Goal: Task Accomplishment & Management: Use online tool/utility

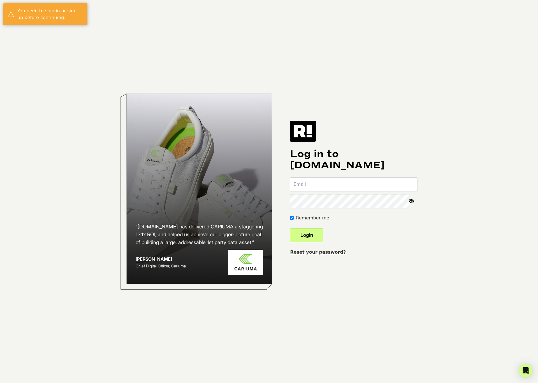
type input "[EMAIL_ADDRESS][DOMAIN_NAME]"
click at [323, 230] on button "Login" at bounding box center [306, 235] width 33 height 14
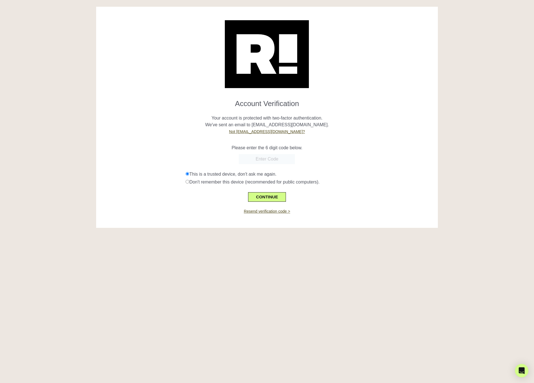
paste input "212335"
type input "212335"
drag, startPoint x: 274, startPoint y: 197, endPoint x: 297, endPoint y: 187, distance: 25.2
click at [274, 197] on button "CONTINUE" at bounding box center [267, 197] width 38 height 10
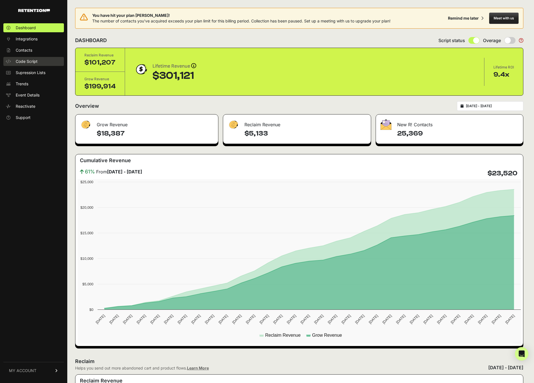
click at [34, 62] on span "Code Script" at bounding box center [27, 62] width 22 height 6
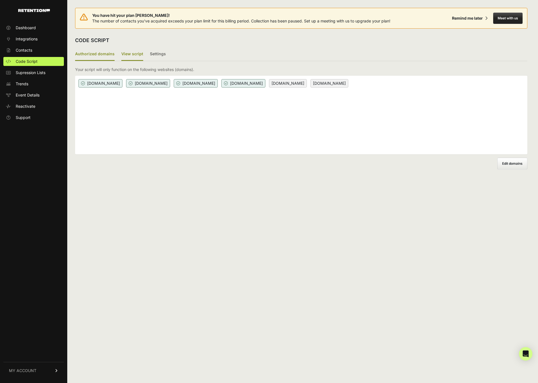
click at [140, 55] on label "View script" at bounding box center [132, 54] width 22 height 13
click at [0, 0] on input "View script" at bounding box center [0, 0] width 0 height 0
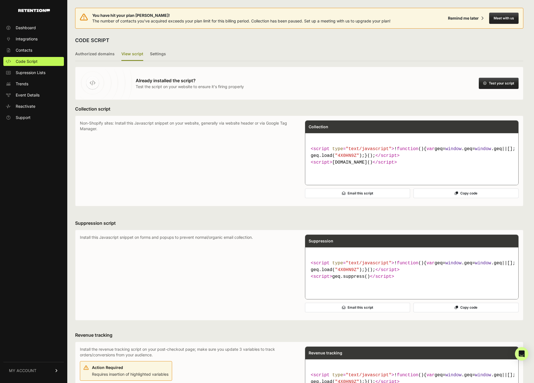
click at [118, 56] on ul "Authorized domains View script Settings" at bounding box center [299, 54] width 448 height 13
click at [82, 57] on label "Authorized domains" at bounding box center [95, 54] width 40 height 13
click at [0, 0] on input "Authorized domains" at bounding box center [0, 0] width 0 height 0
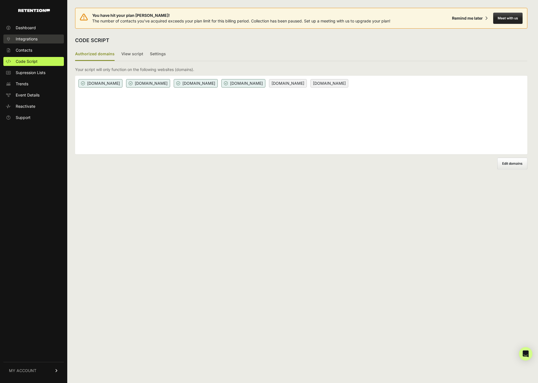
click at [35, 39] on span "Integrations" at bounding box center [27, 39] width 22 height 6
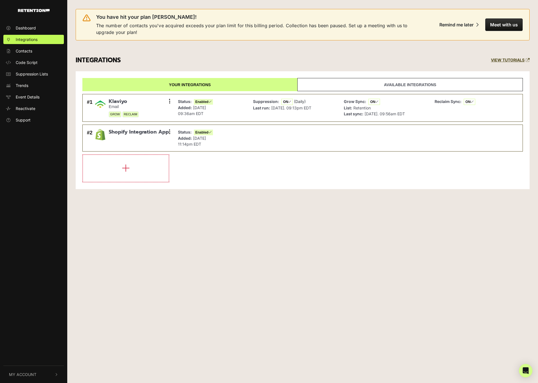
click at [39, 29] on link "Dashboard" at bounding box center [33, 27] width 61 height 9
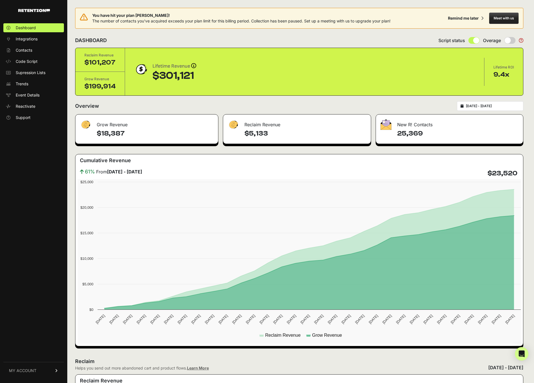
scroll to position [2, 0]
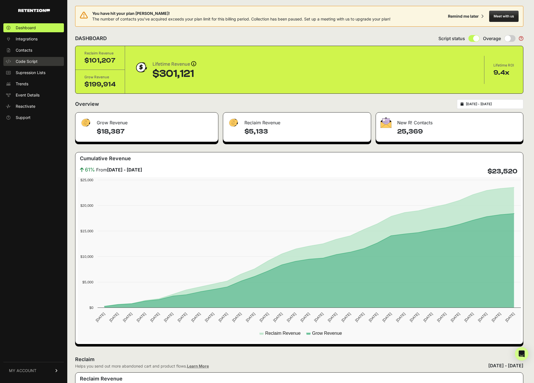
click at [26, 61] on span "Code Script" at bounding box center [27, 62] width 22 height 6
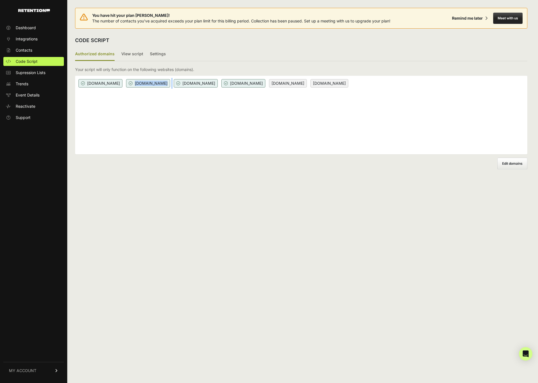
drag, startPoint x: 133, startPoint y: 84, endPoint x: 176, endPoint y: 83, distance: 43.4
click at [176, 83] on div "get.trybello.com go.trybello.com shop.trybello.com trybello.com offers.trybello…" at bounding box center [301, 115] width 452 height 78
click at [131, 95] on div "get.trybello.com go.trybello.com shop.trybello.com trybello.com offers.trybello…" at bounding box center [301, 115] width 452 height 78
click at [148, 83] on span "[DOMAIN_NAME]" at bounding box center [148, 83] width 44 height 8
click at [143, 83] on span "[DOMAIN_NAME]" at bounding box center [148, 83] width 44 height 8
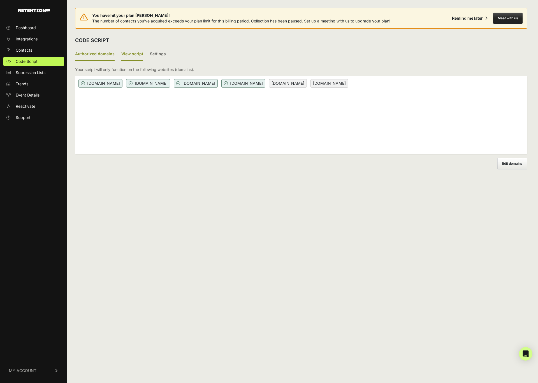
click at [137, 57] on label "View script" at bounding box center [132, 54] width 22 height 13
click at [0, 0] on input "View script" at bounding box center [0, 0] width 0 height 0
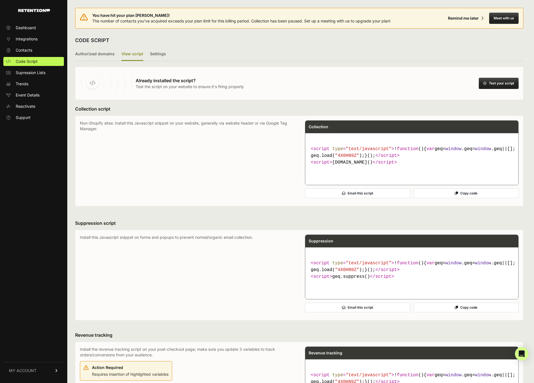
scroll to position [1, 0]
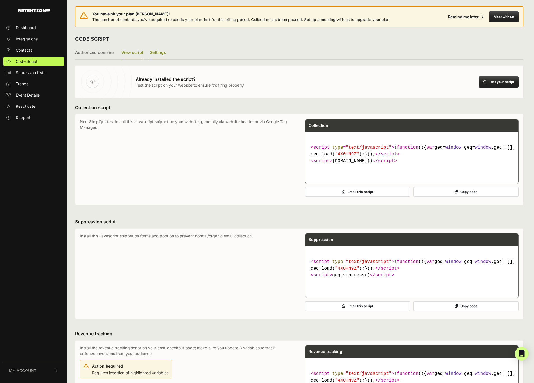
click at [159, 55] on label "Settings" at bounding box center [158, 52] width 16 height 13
click at [0, 0] on input "Settings" at bounding box center [0, 0] width 0 height 0
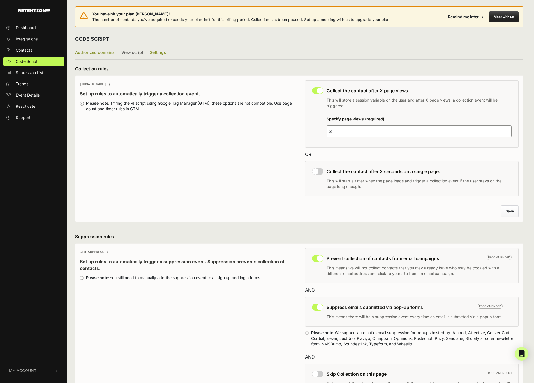
click at [106, 50] on label "Authorized domains" at bounding box center [95, 52] width 40 height 13
click at [0, 0] on input "Authorized domains" at bounding box center [0, 0] width 0 height 0
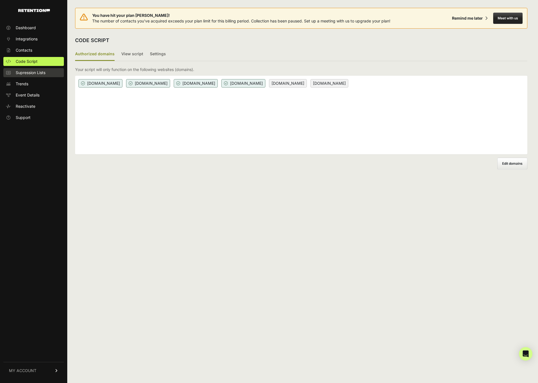
click at [25, 73] on span "Supression Lists" at bounding box center [31, 73] width 30 height 6
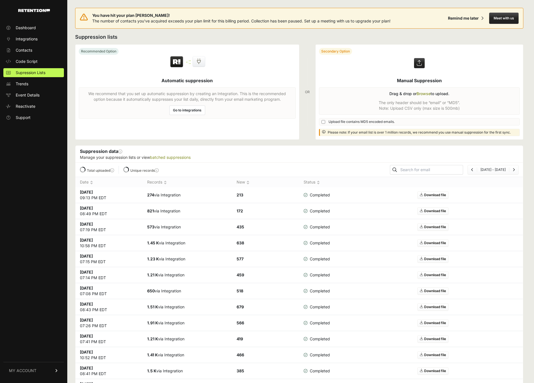
click at [27, 85] on span "Trends" at bounding box center [22, 84] width 13 height 6
click at [31, 93] on span "Event Details" at bounding box center [28, 95] width 24 height 6
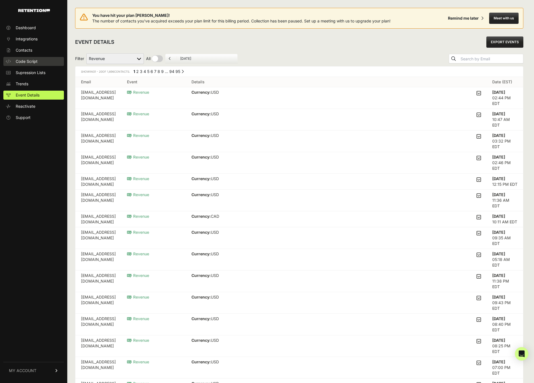
click at [33, 60] on span "Code Script" at bounding box center [27, 62] width 22 height 6
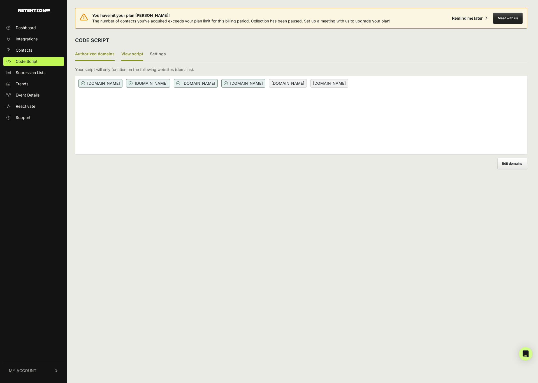
click at [136, 54] on label "View script" at bounding box center [132, 54] width 22 height 13
click at [0, 0] on input "View script" at bounding box center [0, 0] width 0 height 0
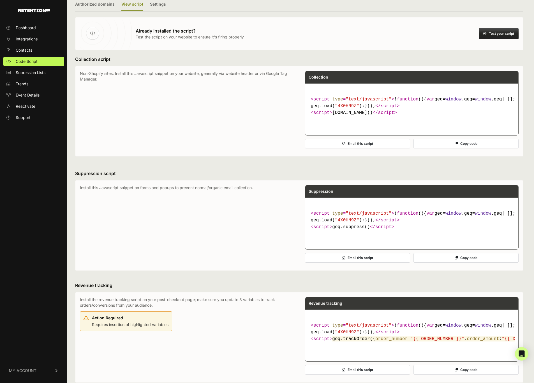
scroll to position [45, 0]
